Goal: Task Accomplishment & Management: Manage account settings

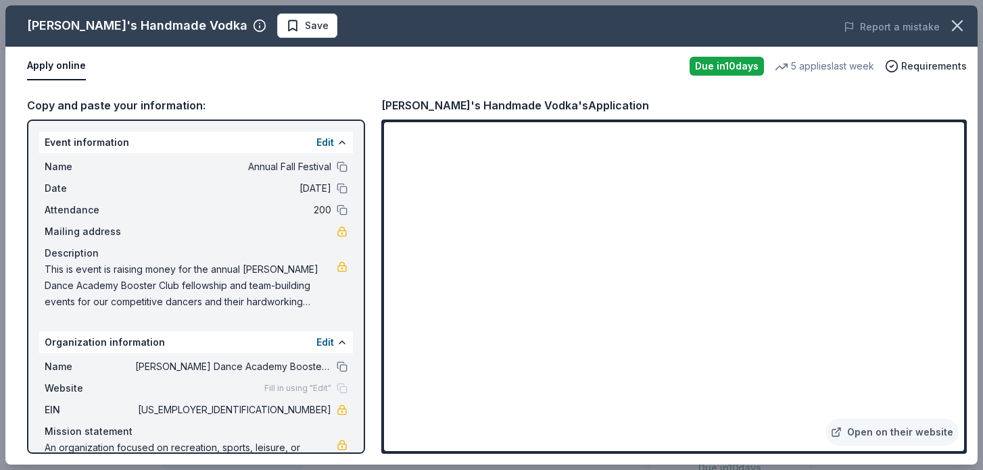
scroll to position [368, 0]
click at [277, 26] on button "Save" at bounding box center [307, 26] width 60 height 24
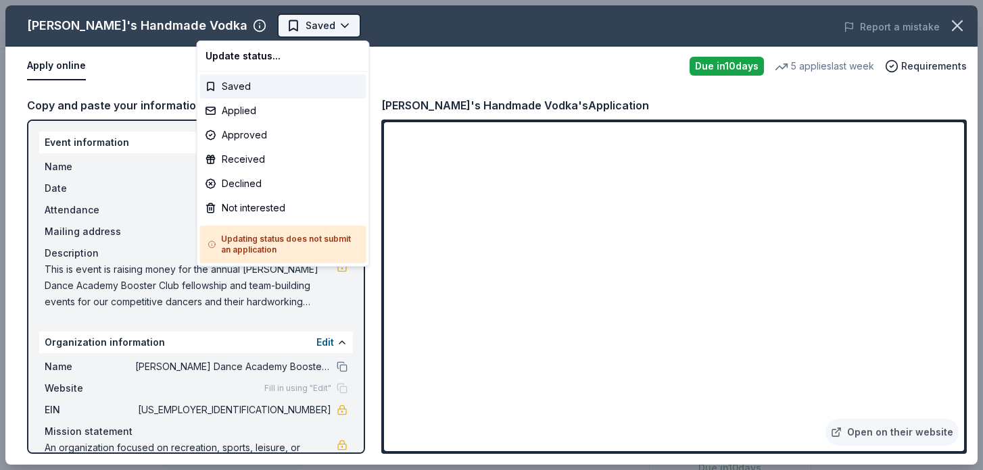
click at [264, 26] on body "Annual Fall Festival Saved Apply Due in 10 days Share Tito's Handmade Vodka 4.8…" at bounding box center [486, 235] width 973 height 470
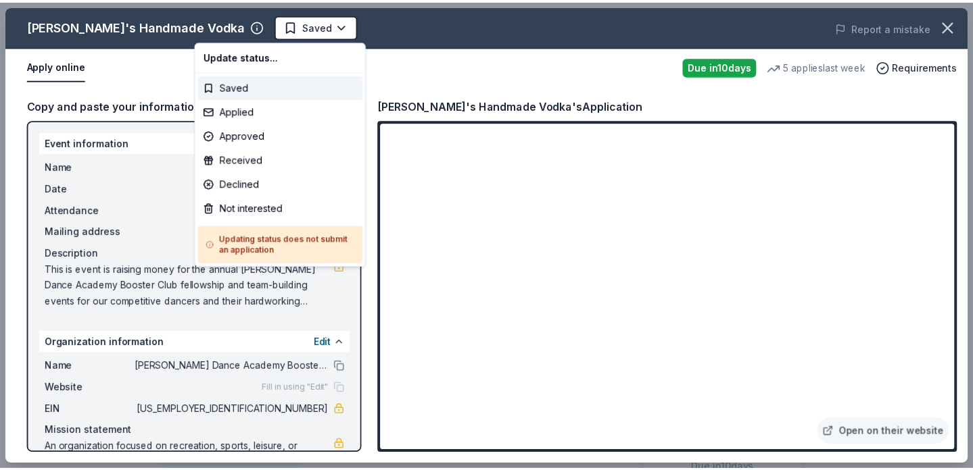
scroll to position [0, 0]
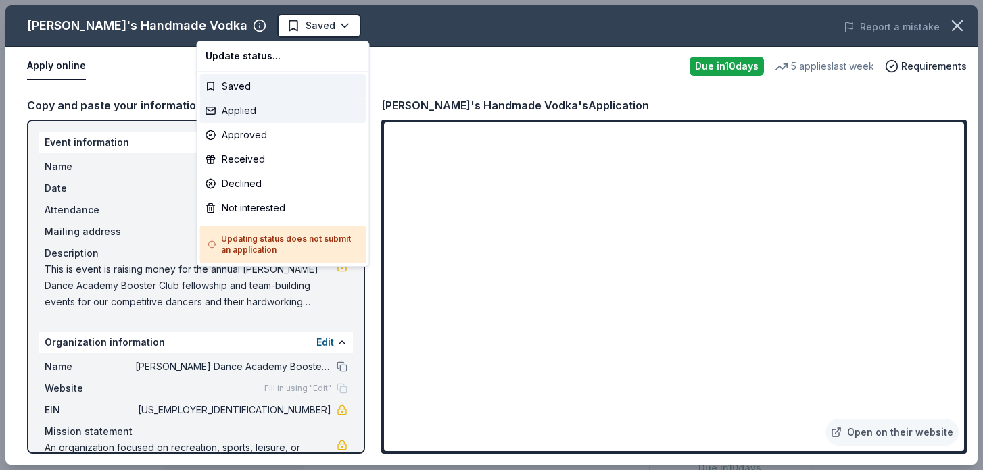
click at [251, 116] on div "Applied" at bounding box center [283, 111] width 166 height 24
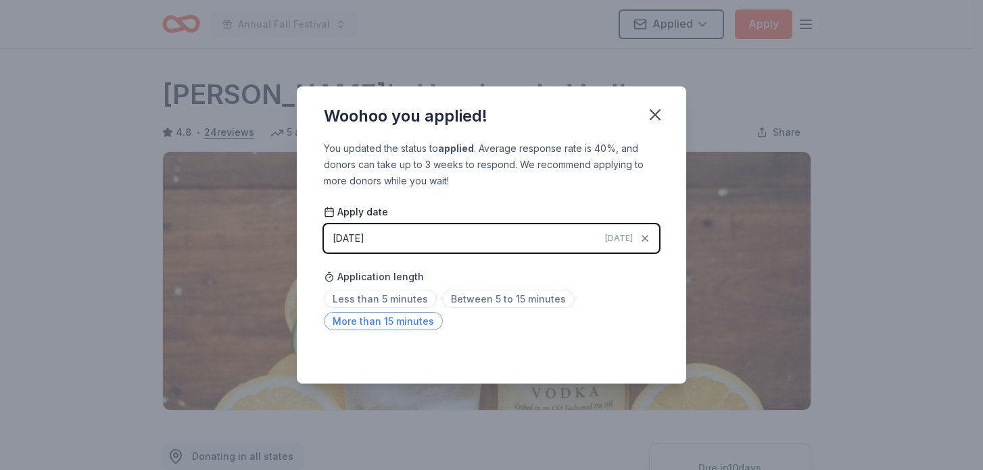
click at [412, 325] on span "More than 15 minutes" at bounding box center [383, 321] width 119 height 18
click at [654, 118] on icon "button" at bounding box center [655, 114] width 19 height 19
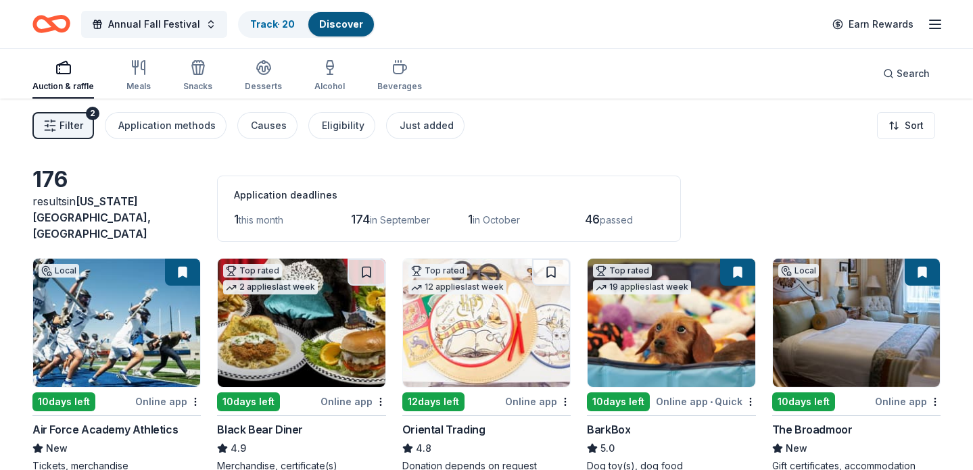
scroll to position [1626, 0]
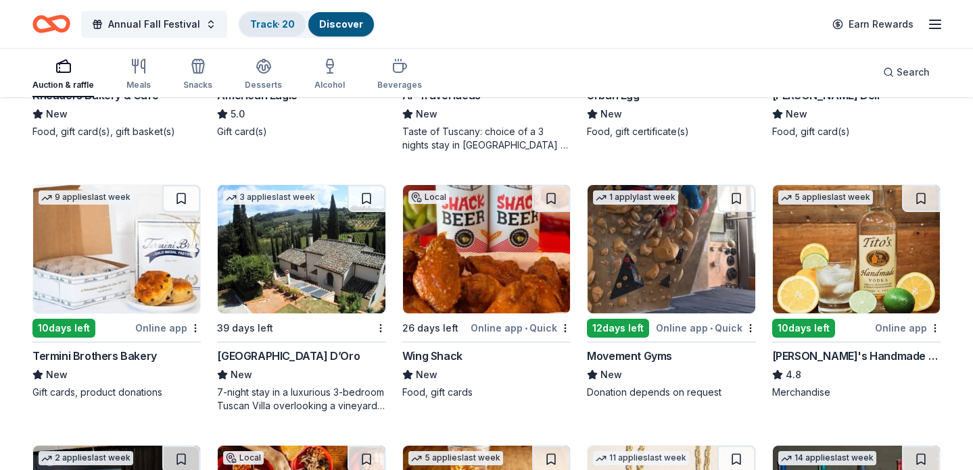
click at [281, 27] on link "Track · 20" at bounding box center [272, 23] width 45 height 11
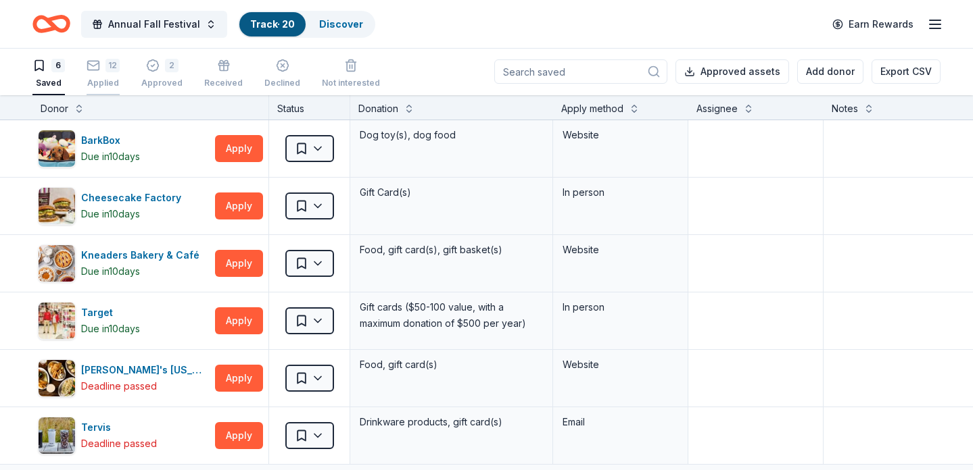
click at [99, 68] on rect "button" at bounding box center [93, 65] width 11 height 9
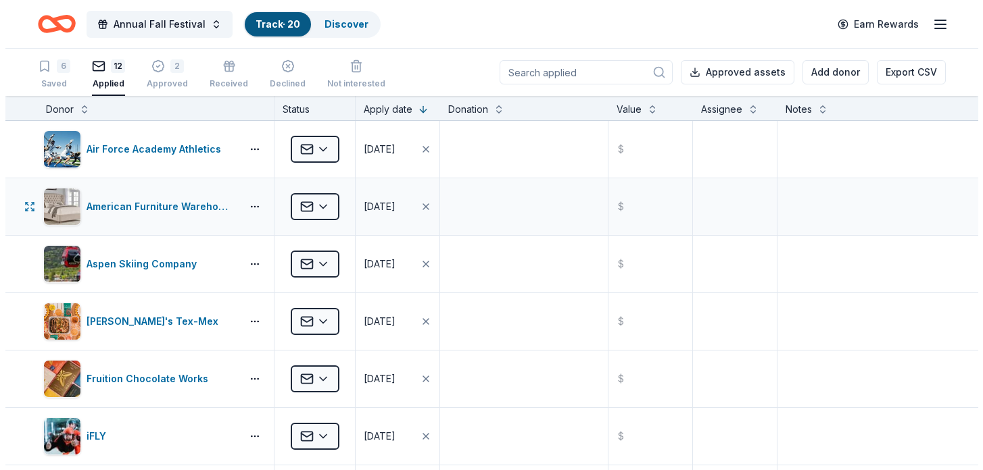
scroll to position [15, 0]
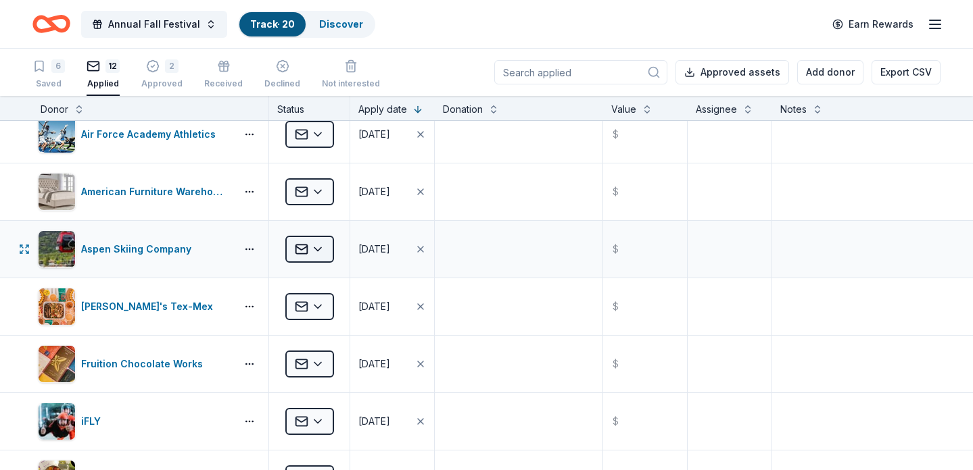
click at [320, 250] on html "Annual Fall Festival Track · 20 Discover Earn Rewards 6 Saved 12 Applied 2 Appr…" at bounding box center [486, 235] width 973 height 470
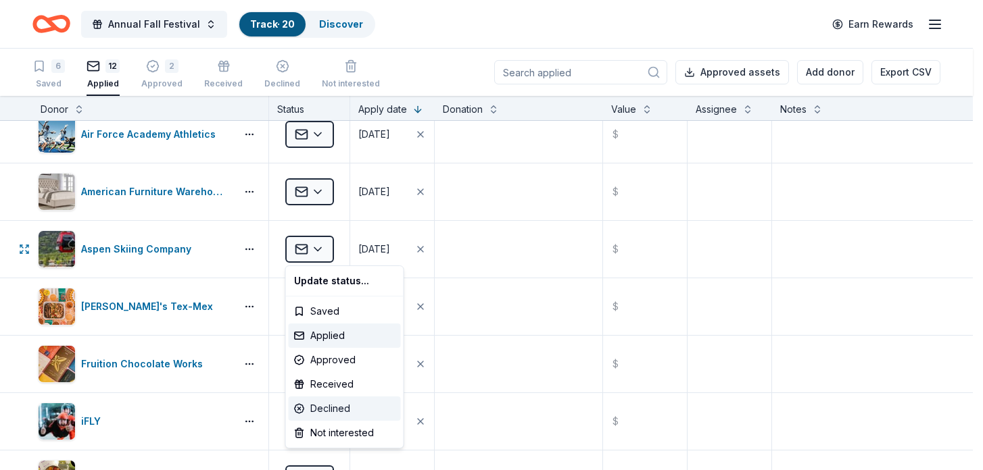
click at [327, 406] on div "Declined" at bounding box center [345, 409] width 112 height 24
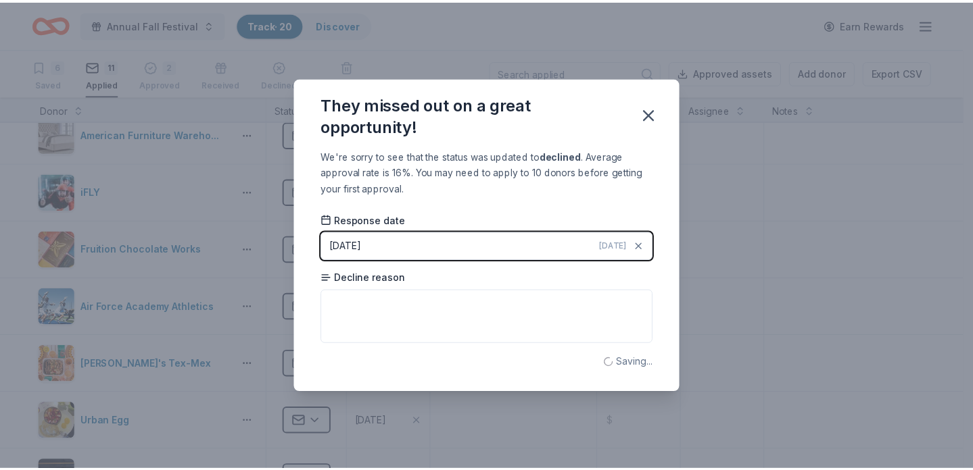
scroll to position [0, 0]
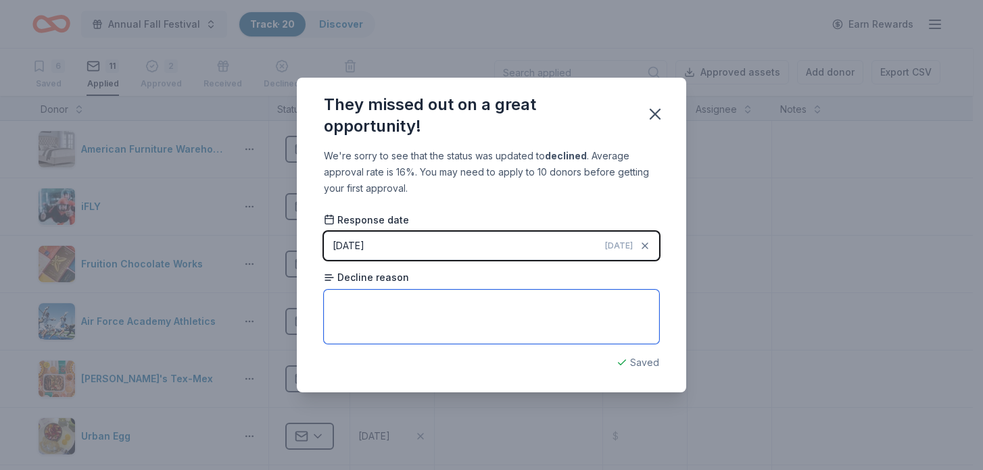
click at [475, 299] on textarea at bounding box center [491, 317] width 335 height 54
type textarea "not in geographic area of business"
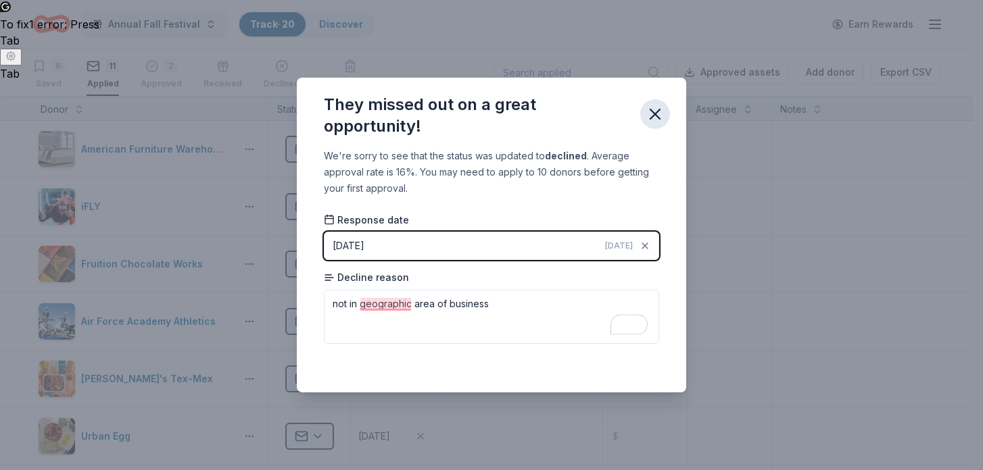
click at [654, 116] on icon "button" at bounding box center [655, 114] width 19 height 19
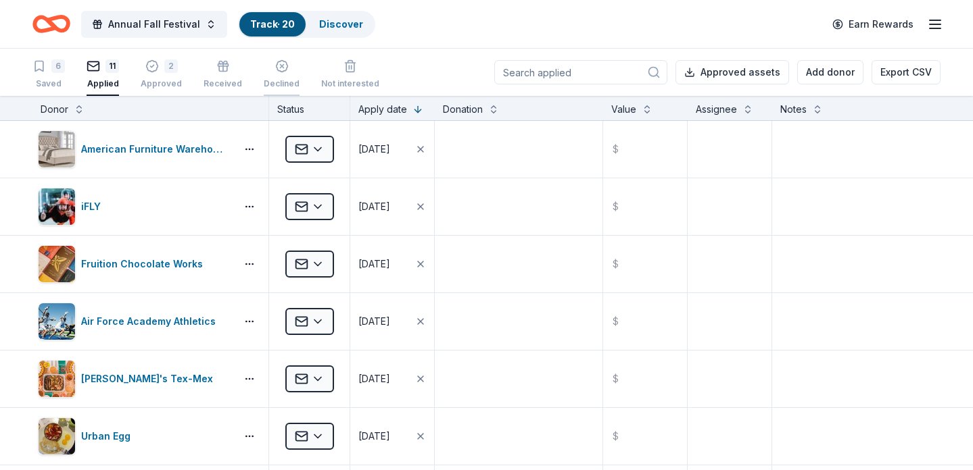
click at [280, 80] on div "Declined" at bounding box center [282, 76] width 36 height 11
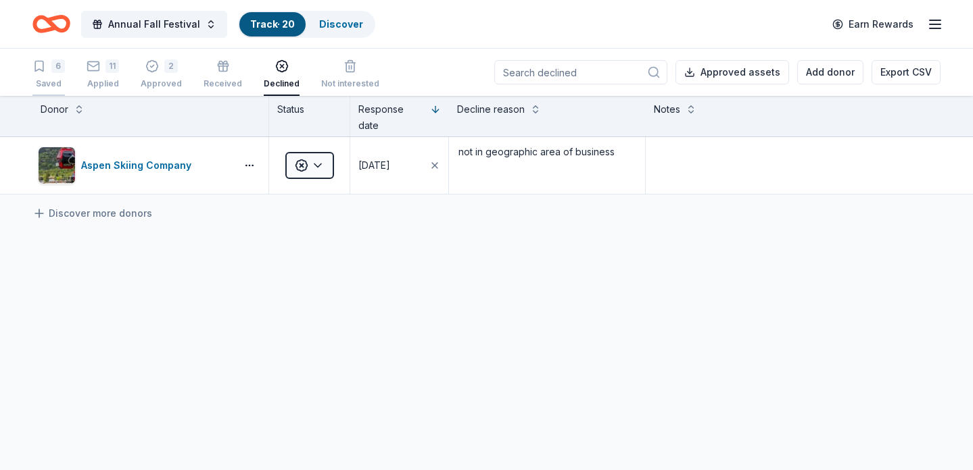
click at [37, 82] on div "Saved" at bounding box center [48, 83] width 32 height 11
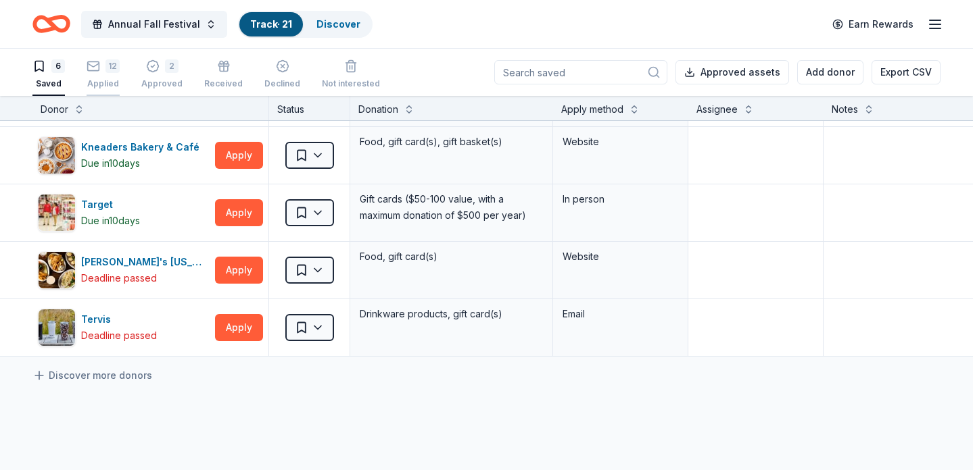
click at [106, 75] on div "12 Applied" at bounding box center [103, 74] width 33 height 30
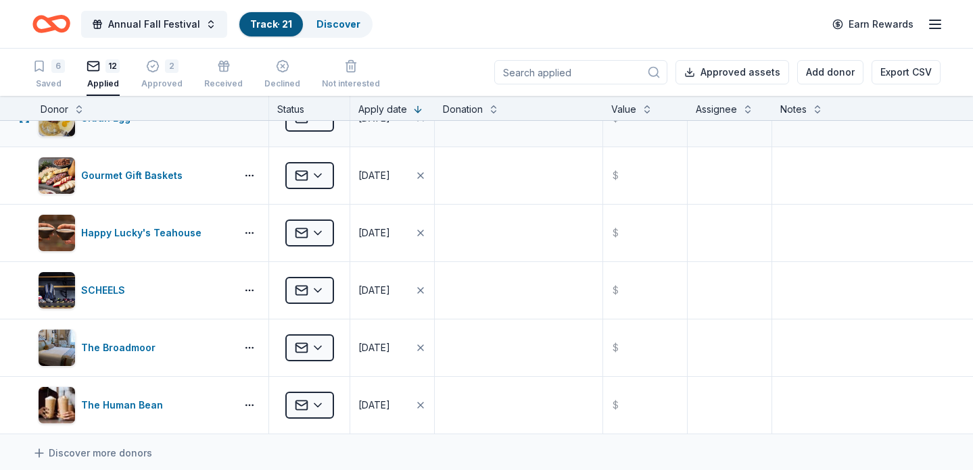
scroll to position [404, 0]
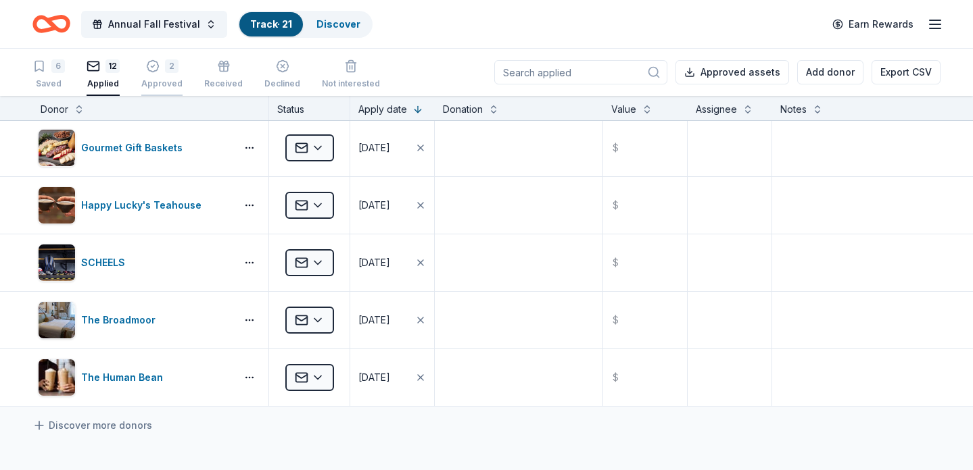
click at [160, 68] on div "2" at bounding box center [161, 66] width 41 height 14
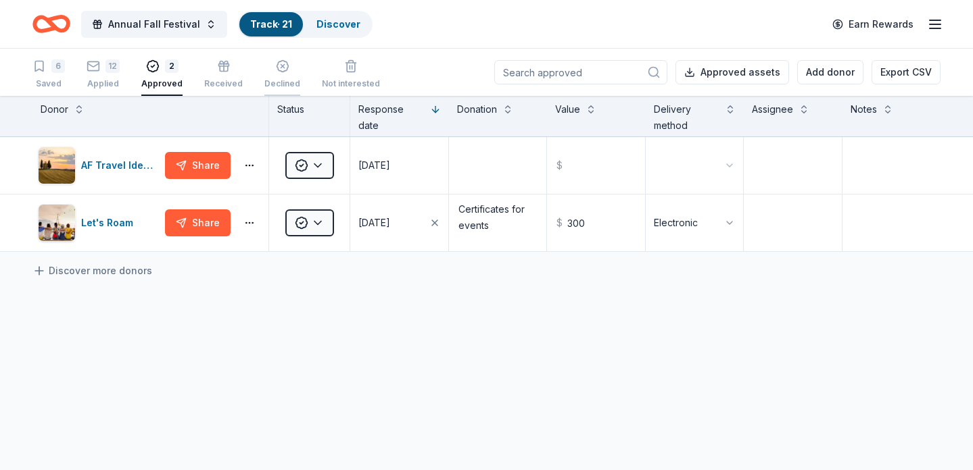
click at [276, 76] on div "Declined" at bounding box center [282, 67] width 36 height 30
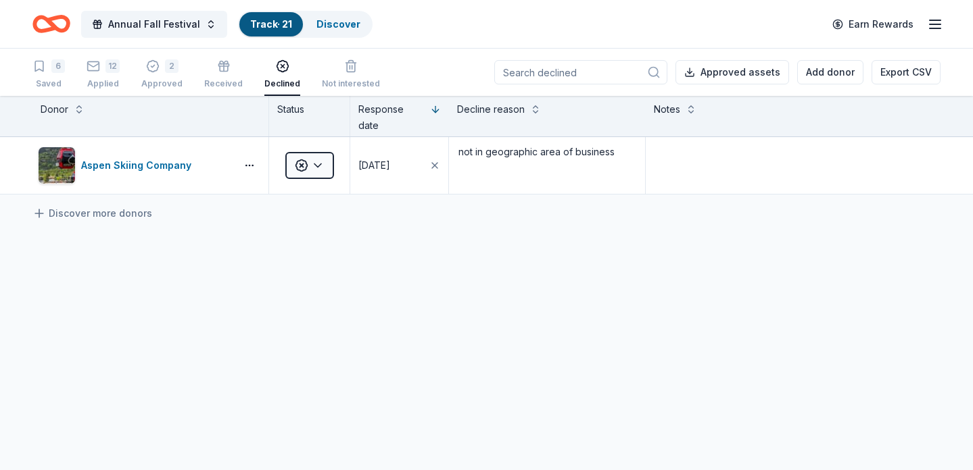
click at [47, 27] on icon "Home" at bounding box center [51, 24] width 38 height 32
